Goal: Ask a question: Seek information or help from site administrators or community

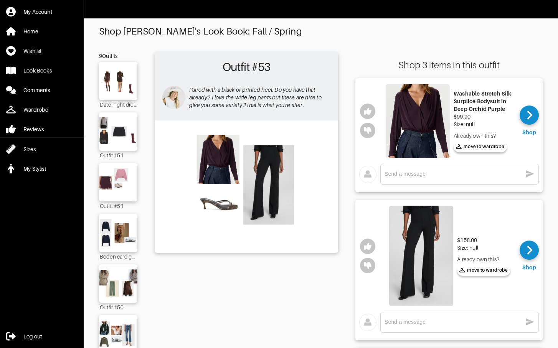
click at [505, 277] on div "$158.00 Size: null Already own this? move to [GEOGRAPHIC_DATA]" at bounding box center [450, 256] width 132 height 105
click at [406, 109] on img at bounding box center [418, 121] width 64 height 74
click at [417, 181] on div "x" at bounding box center [460, 174] width 159 height 21
click at [419, 174] on textarea at bounding box center [454, 174] width 138 height 7
click at [435, 326] on div "x" at bounding box center [460, 322] width 150 height 12
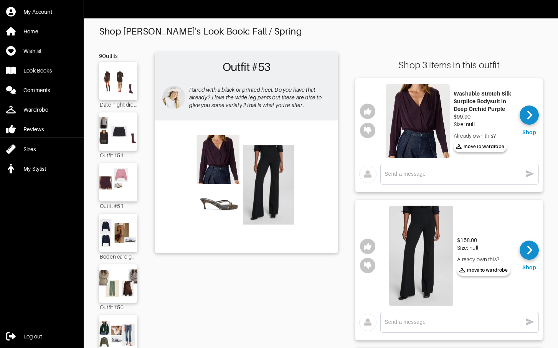
click at [109, 60] on div "9 Outfits Date night dress Outfit #51 Outfit #51 Boden cardigan replacement Out…" at bounding box center [118, 290] width 38 height 477
click at [117, 82] on img at bounding box center [118, 80] width 41 height 29
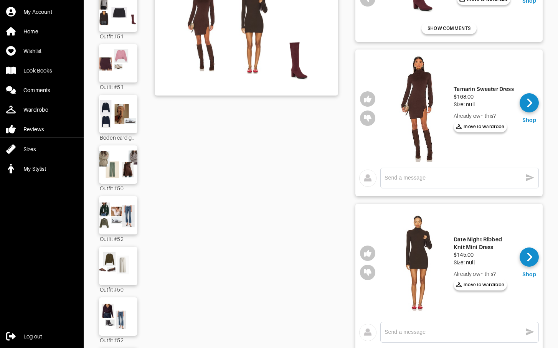
scroll to position [121, 0]
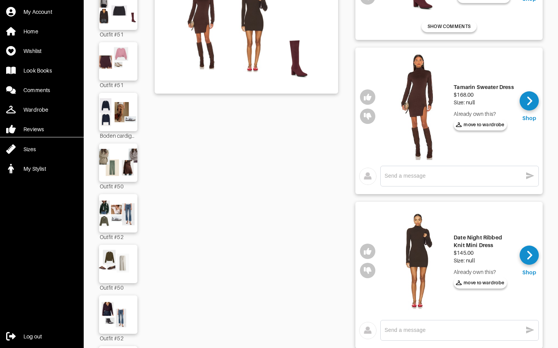
click at [424, 247] on img at bounding box center [418, 261] width 64 height 107
click at [423, 87] on img at bounding box center [418, 106] width 64 height 107
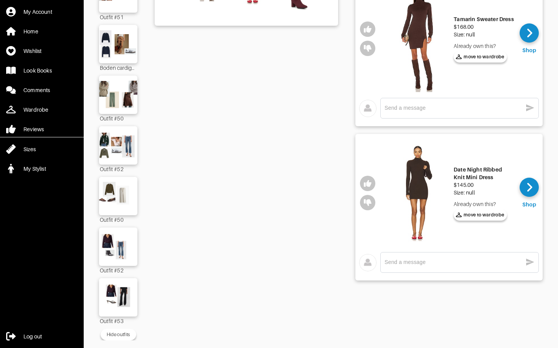
scroll to position [0, 0]
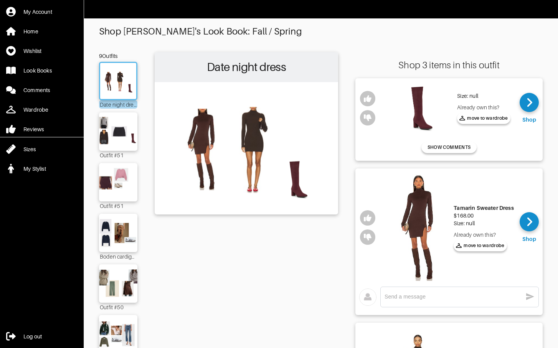
click at [416, 105] on img at bounding box center [421, 108] width 64 height 48
click at [417, 119] on img at bounding box center [421, 108] width 64 height 48
click at [122, 132] on img at bounding box center [118, 131] width 41 height 29
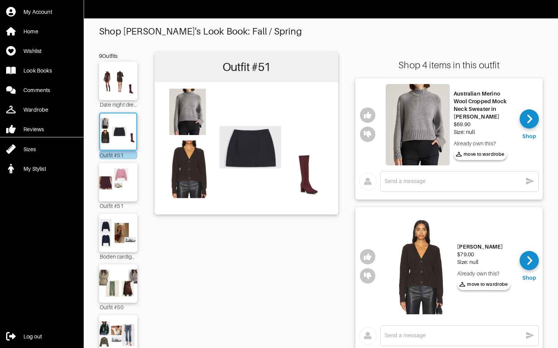
click at [424, 115] on img at bounding box center [418, 124] width 64 height 81
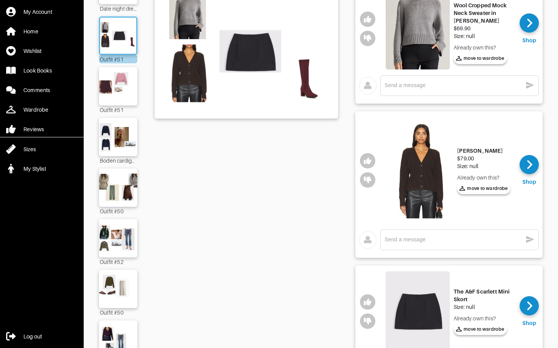
scroll to position [111, 0]
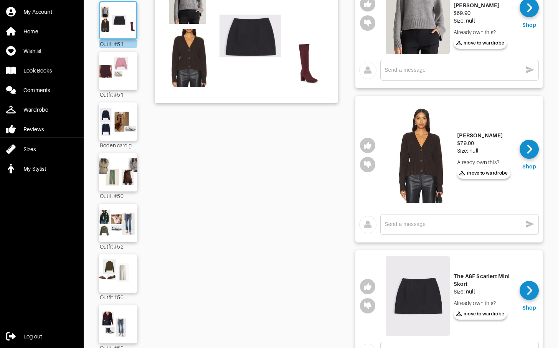
click at [421, 174] on img at bounding box center [421, 155] width 64 height 107
click at [109, 73] on img at bounding box center [118, 70] width 41 height 29
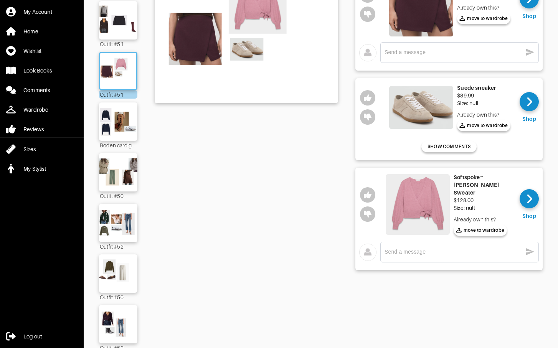
click at [411, 195] on img at bounding box center [418, 204] width 64 height 61
click at [121, 121] on img at bounding box center [118, 121] width 41 height 29
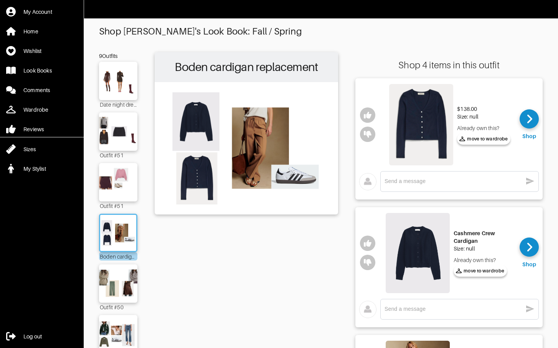
click at [421, 130] on img at bounding box center [421, 124] width 64 height 81
click at [130, 285] on img at bounding box center [118, 283] width 41 height 29
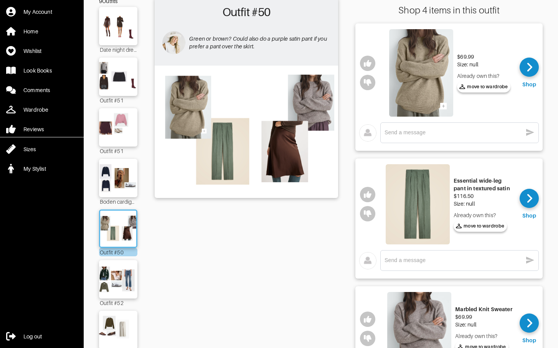
scroll to position [78, 0]
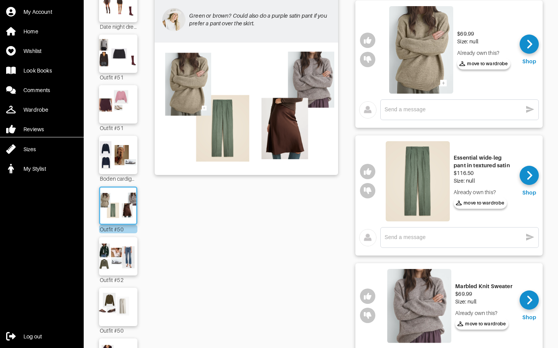
click at [417, 315] on img at bounding box center [420, 306] width 64 height 74
click at [423, 186] on img at bounding box center [418, 181] width 64 height 80
click at [368, 190] on icon "button" at bounding box center [368, 191] width 8 height 7
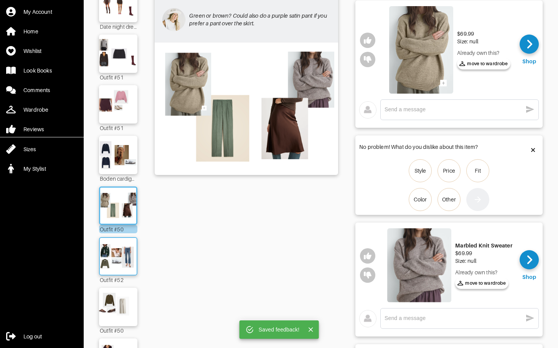
click at [132, 262] on img at bounding box center [118, 256] width 41 height 29
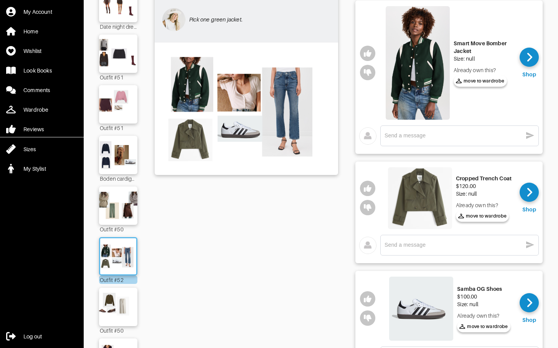
click at [421, 195] on img at bounding box center [420, 197] width 64 height 61
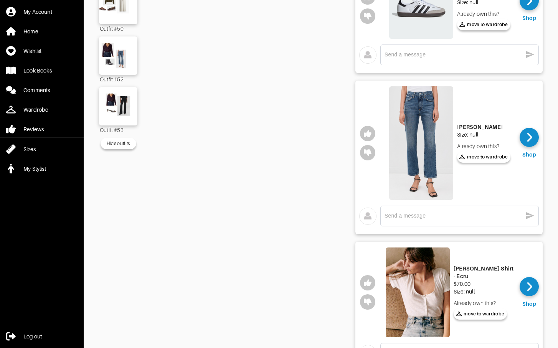
scroll to position [390, 0]
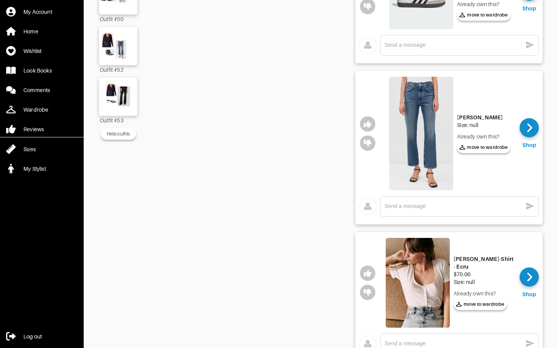
click at [420, 283] on img at bounding box center [418, 283] width 64 height 90
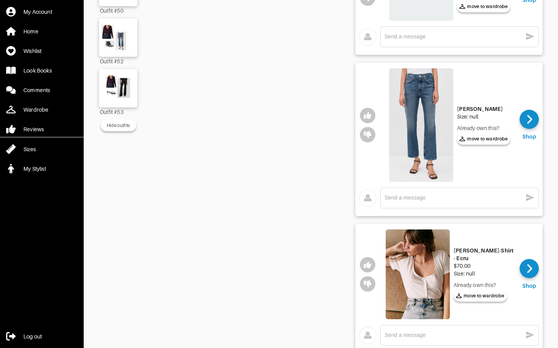
scroll to position [429, 0]
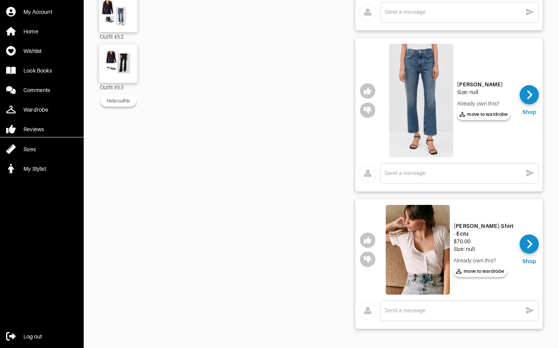
click at [416, 307] on textarea at bounding box center [454, 310] width 138 height 7
type textarea "@"
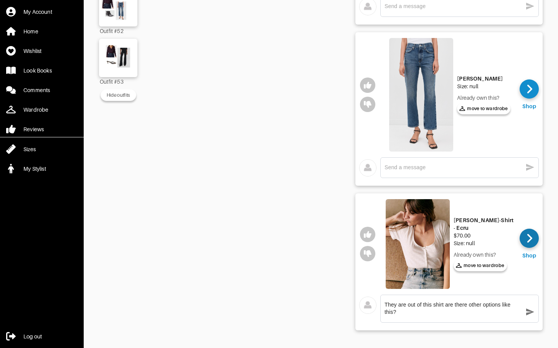
type textarea "They are out of this shirt are there other options like this?"
click at [534, 234] on div at bounding box center [529, 238] width 19 height 19
click at [418, 79] on img at bounding box center [421, 95] width 64 height 114
click at [452, 164] on textarea at bounding box center [454, 167] width 138 height 7
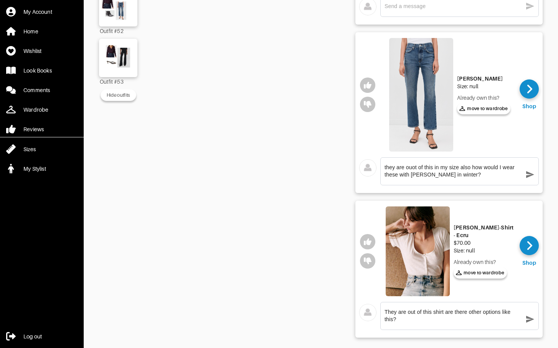
click at [419, 179] on div "they are ouot of this in my size also how would I wear these with [PERSON_NAME]…" at bounding box center [460, 172] width 150 height 20
click at [419, 175] on textarea "they are ouot of this in my size also how would I wear these with [PERSON_NAME]…" at bounding box center [454, 171] width 138 height 15
drag, startPoint x: 416, startPoint y: 165, endPoint x: 406, endPoint y: 167, distance: 10.6
click at [406, 167] on textarea "they are ouot of this in my size also how would I wear these with boots in wint…" at bounding box center [454, 171] width 138 height 15
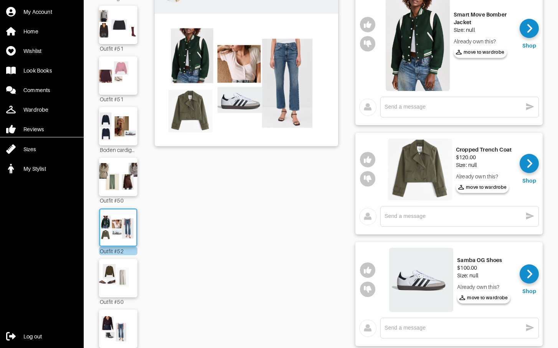
scroll to position [83, 0]
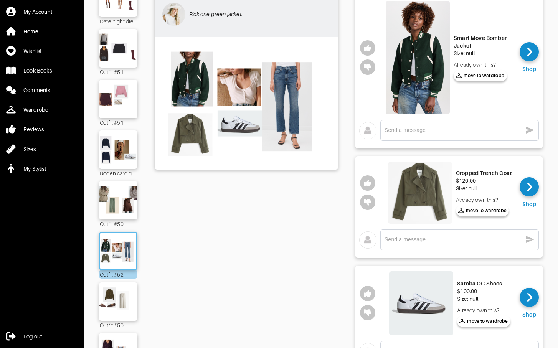
type textarea "they are out of this in my size also how would I wear these with boots in winte…"
click at [419, 181] on img at bounding box center [420, 192] width 64 height 61
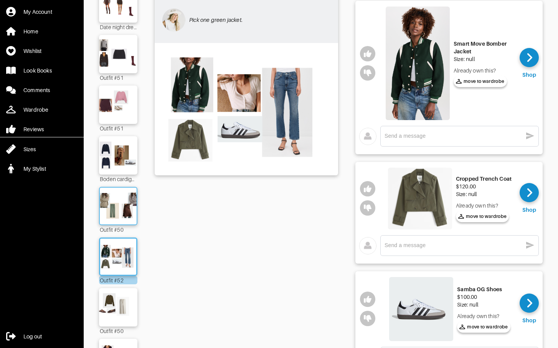
scroll to position [79, 0]
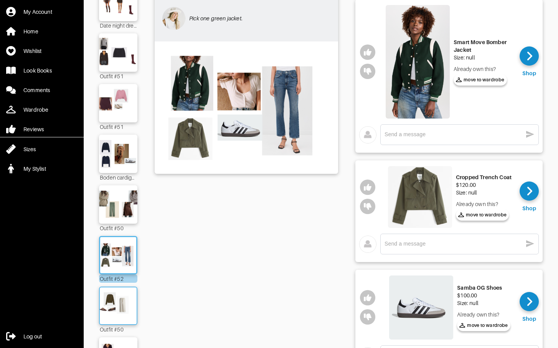
click at [121, 316] on img at bounding box center [118, 306] width 41 height 29
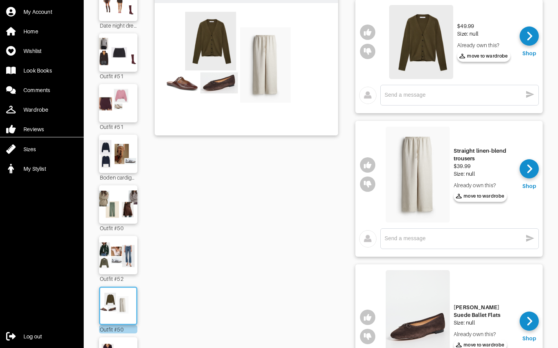
click at [410, 40] on img at bounding box center [421, 42] width 64 height 74
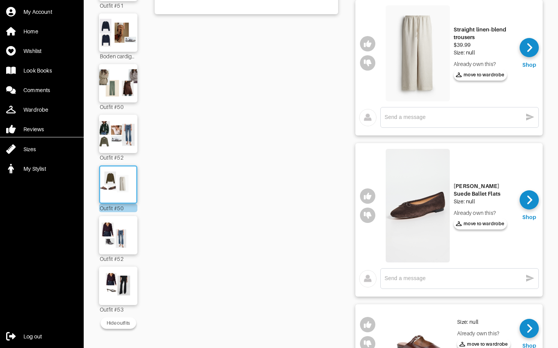
scroll to position [270, 0]
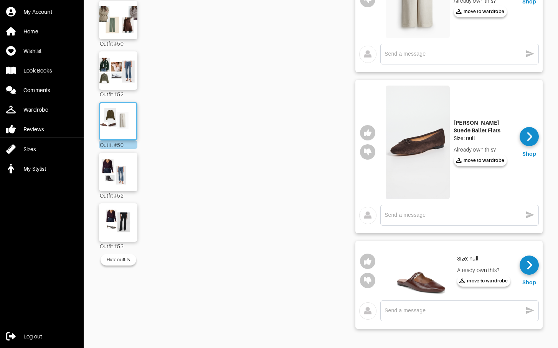
click at [411, 156] on img at bounding box center [418, 143] width 64 height 114
click at [131, 220] on img at bounding box center [118, 222] width 41 height 29
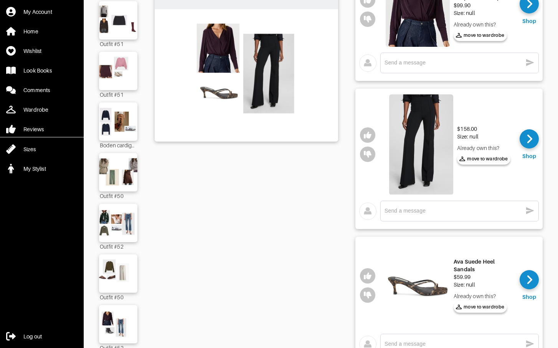
scroll to position [195, 0]
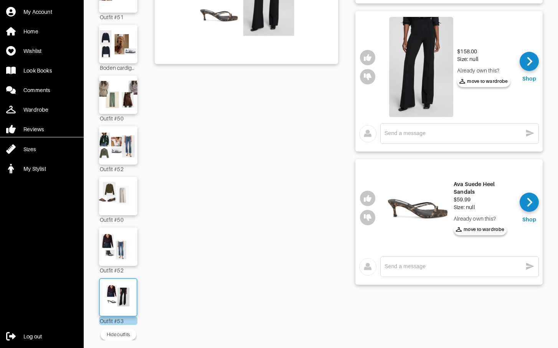
click at [124, 301] on img at bounding box center [118, 297] width 41 height 29
click at [119, 249] on img at bounding box center [118, 246] width 41 height 29
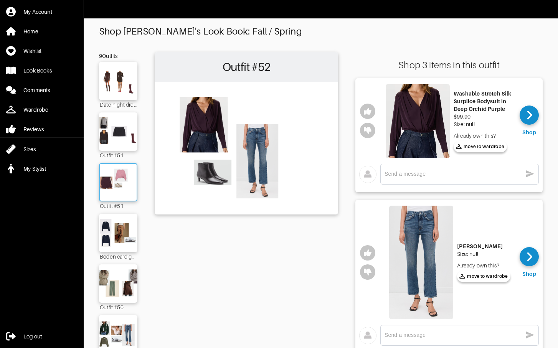
click at [116, 196] on img at bounding box center [118, 182] width 41 height 29
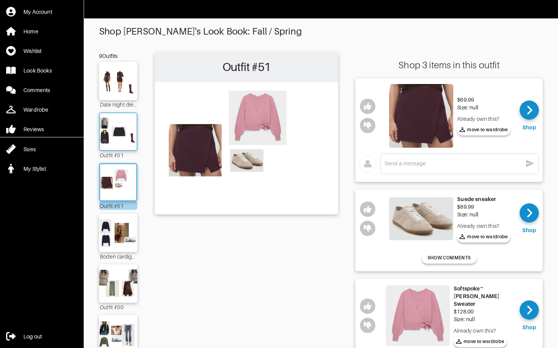
click at [110, 133] on img at bounding box center [118, 131] width 41 height 29
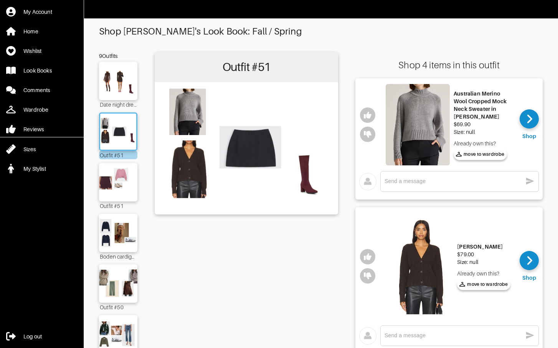
click at [411, 114] on img at bounding box center [418, 124] width 64 height 81
click at [111, 88] on img at bounding box center [118, 80] width 41 height 29
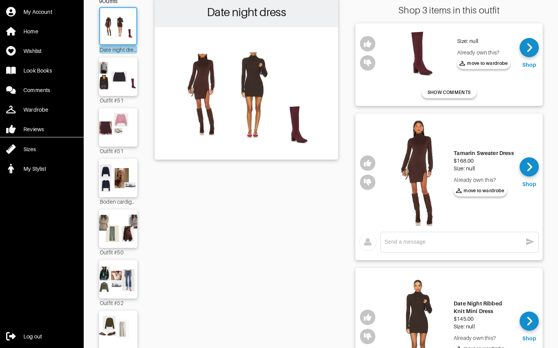
scroll to position [53, 0]
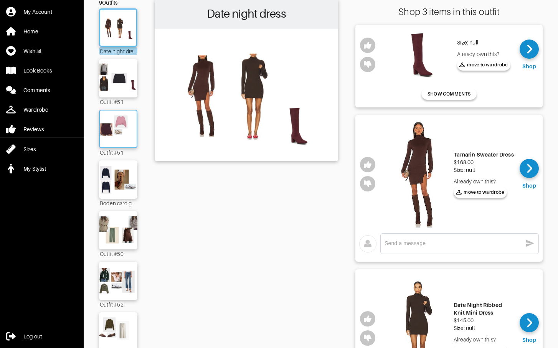
click at [105, 127] on img at bounding box center [118, 128] width 41 height 29
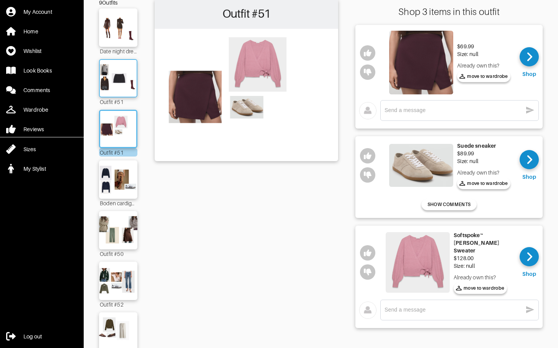
click at [111, 91] on img at bounding box center [118, 78] width 41 height 29
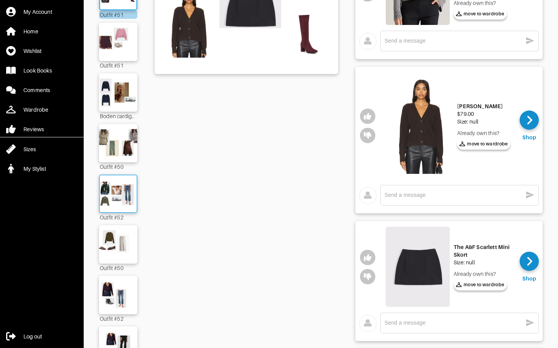
scroll to position [220, 0]
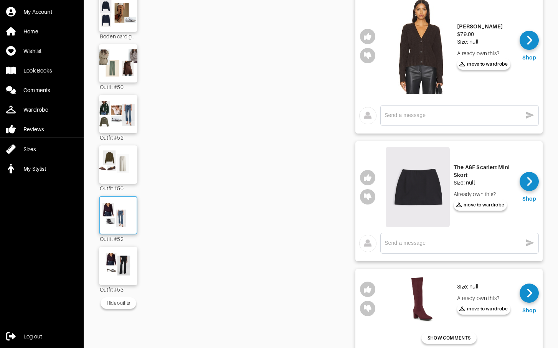
click at [119, 223] on img at bounding box center [118, 215] width 41 height 29
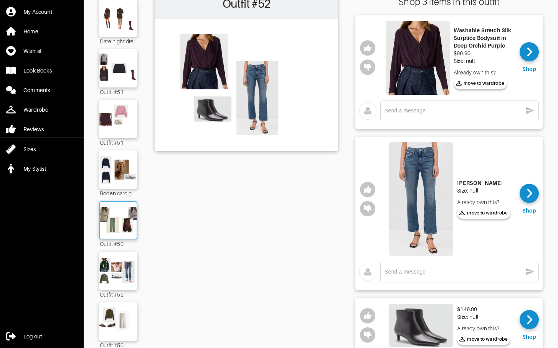
scroll to position [96, 0]
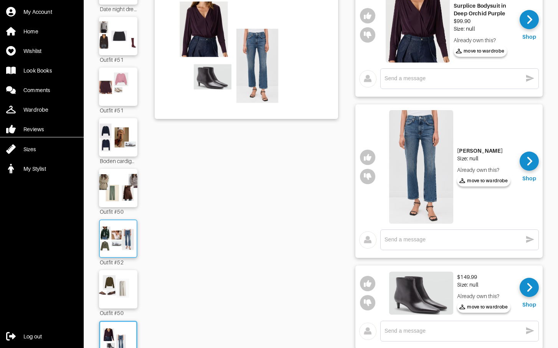
click at [119, 239] on img at bounding box center [118, 238] width 41 height 29
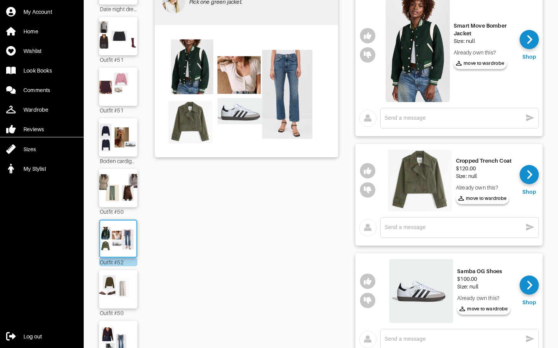
click at [446, 231] on div "x" at bounding box center [460, 228] width 150 height 12
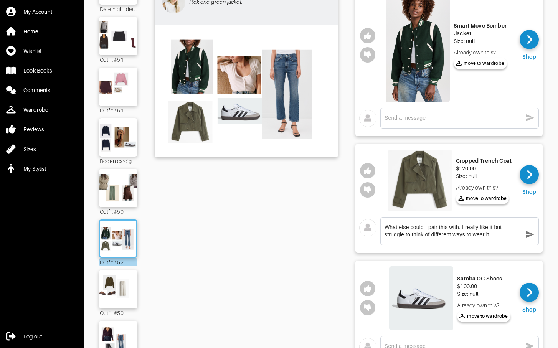
type textarea "What else could I pair this with. I really like it but struggle to think of dif…"
click at [528, 238] on icon "button" at bounding box center [530, 234] width 9 height 9
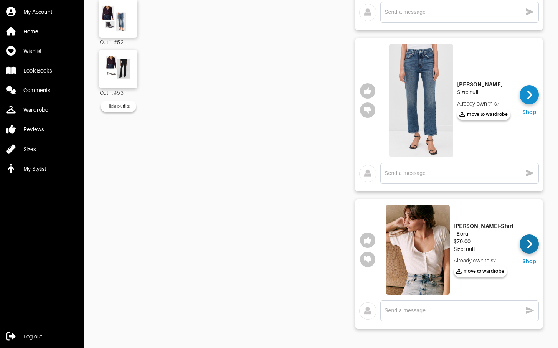
scroll to position [423, 0]
click at [472, 307] on textarea at bounding box center [454, 310] width 138 height 7
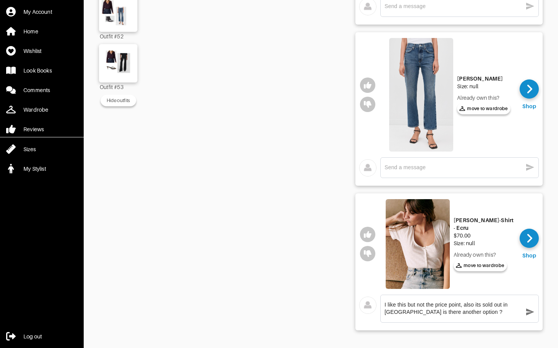
click at [393, 311] on textarea "I like this but not the price point, also its sold out in [GEOGRAPHIC_DATA] is …" at bounding box center [454, 309] width 138 height 15
type textarea "I like this but not the price point, also its sold out in my size is there anot…"
click at [524, 311] on div "I like this but not the price point, also its sold out in my size is there anot…" at bounding box center [460, 309] width 150 height 20
click at [533, 311] on icon "button" at bounding box center [530, 312] width 9 height 9
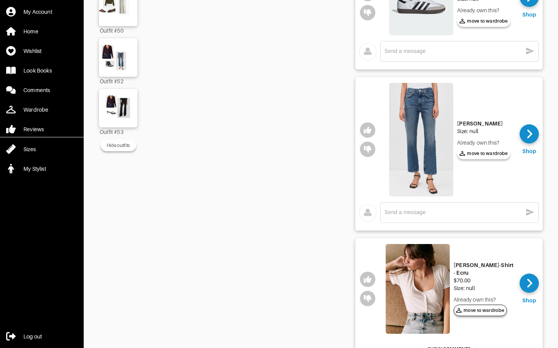
scroll to position [307, 0]
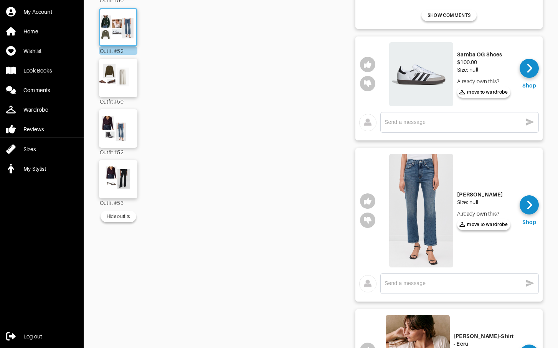
click at [472, 283] on textarea at bounding box center [454, 283] width 138 height 7
type textarea "HOw would I wear these with boties"
click at [129, 187] on img at bounding box center [118, 179] width 41 height 29
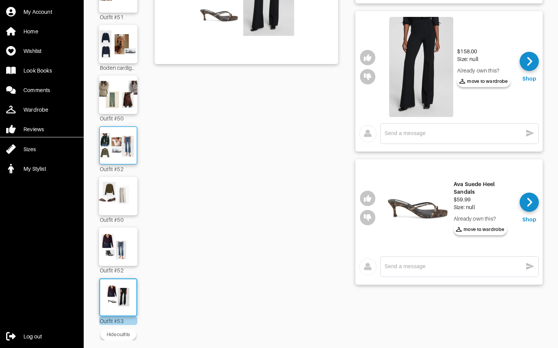
click at [130, 147] on img at bounding box center [118, 145] width 41 height 29
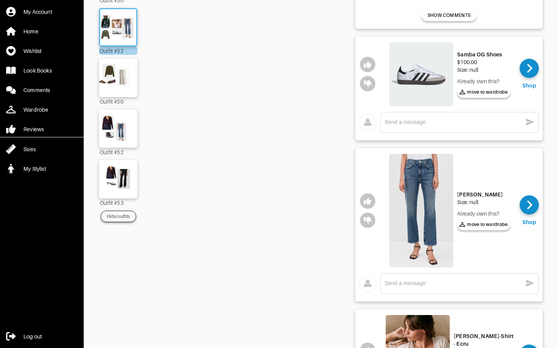
click at [123, 217] on div "Hide outfits" at bounding box center [118, 216] width 23 height 7
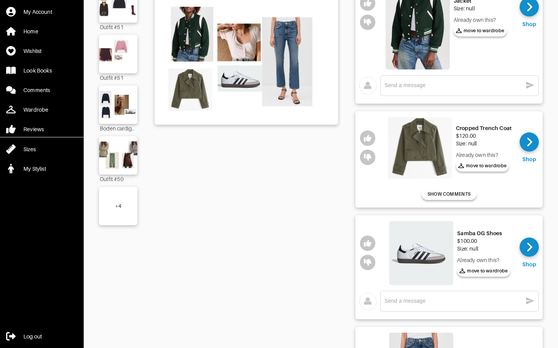
scroll to position [138, 0]
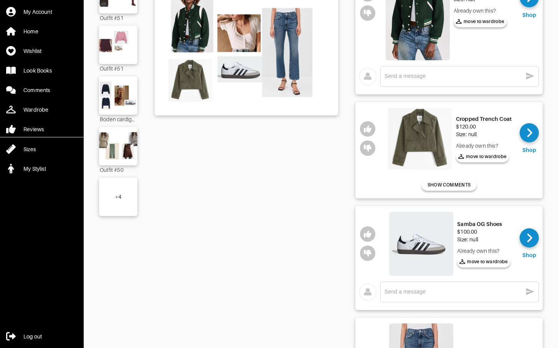
click at [124, 195] on div "+ 4" at bounding box center [118, 197] width 38 height 38
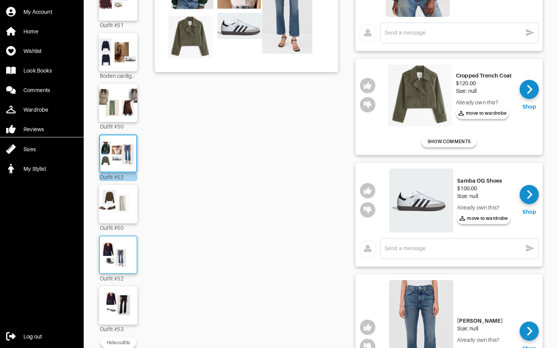
scroll to position [207, 0]
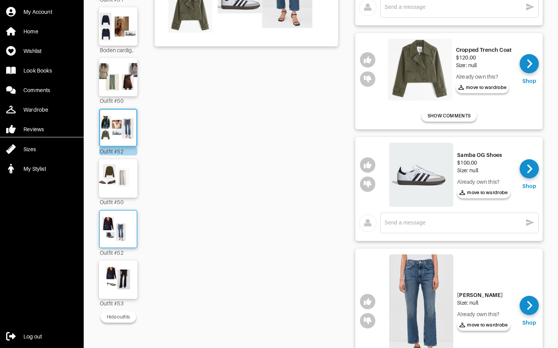
click at [125, 222] on img at bounding box center [118, 229] width 41 height 29
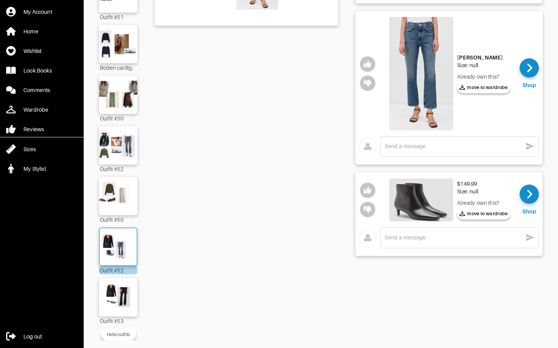
scroll to position [195, 0]
click at [422, 197] on img at bounding box center [421, 200] width 64 height 43
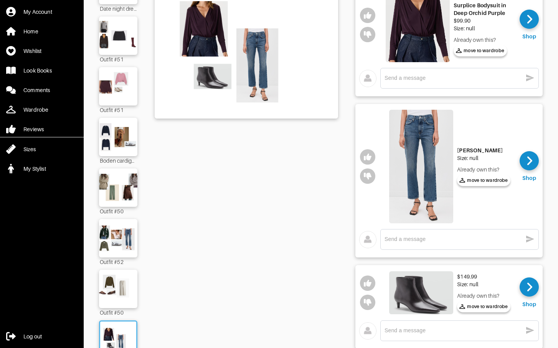
scroll to position [82, 0]
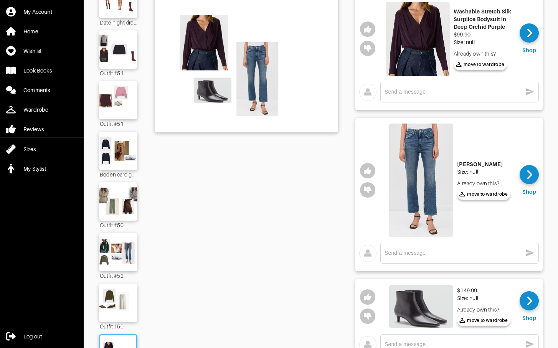
click at [424, 52] on img at bounding box center [418, 39] width 64 height 74
click at [113, 309] on img at bounding box center [118, 302] width 41 height 29
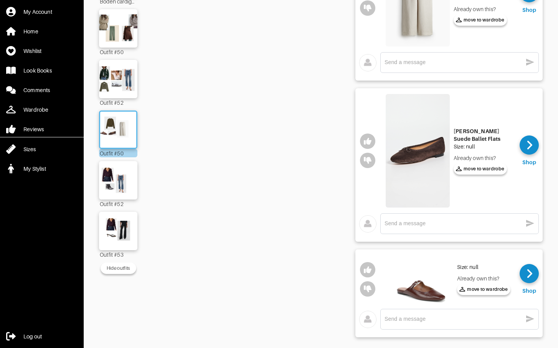
scroll to position [270, 0]
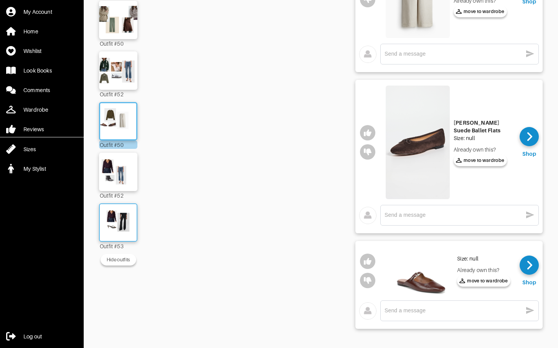
click at [118, 212] on img at bounding box center [118, 222] width 41 height 29
